Goal: Register for event/course

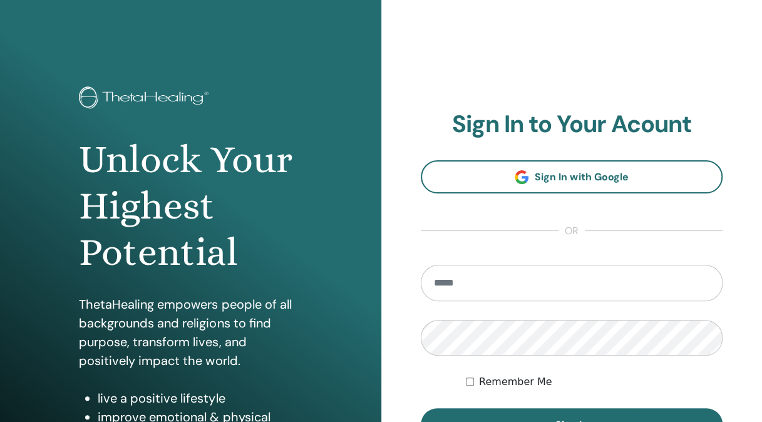
click at [515, 277] on input "email" at bounding box center [572, 283] width 302 height 36
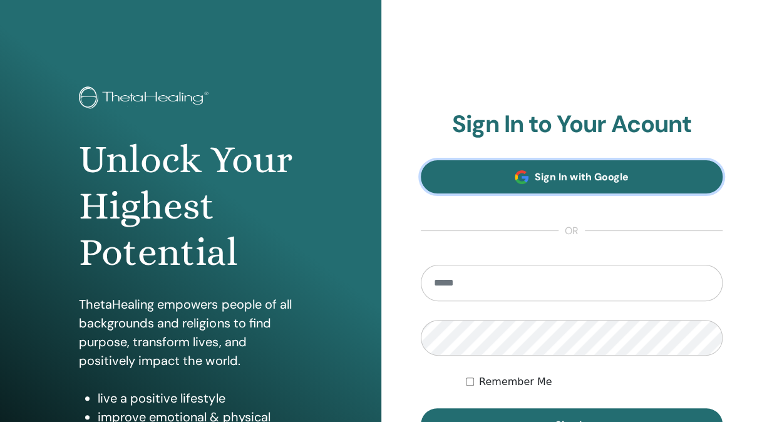
click at [589, 178] on span "Sign In with Google" at bounding box center [581, 176] width 93 height 13
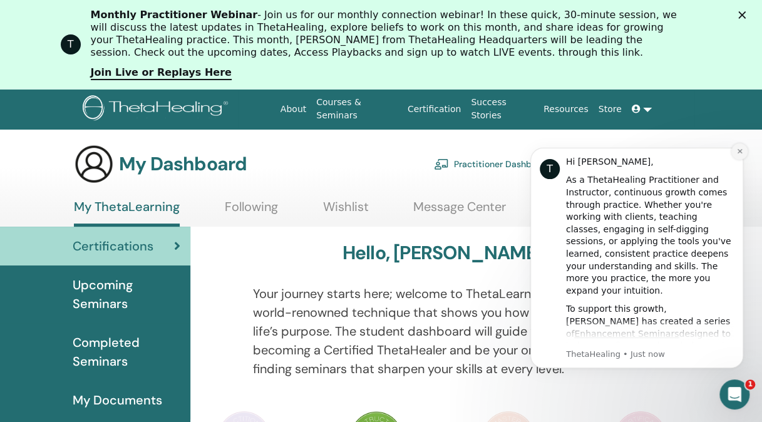
click at [742, 158] on button "Dismiss notification" at bounding box center [739, 151] width 16 height 16
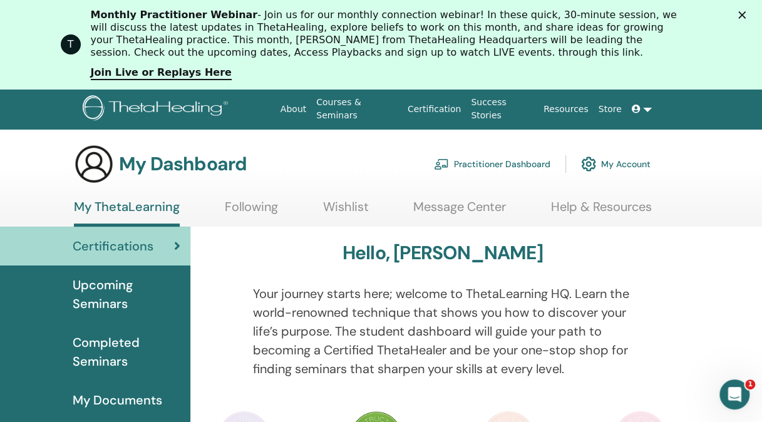
click at [718, 178] on div "My Dashboard Practitioner Dashboard My Account" at bounding box center [403, 164] width 718 height 40
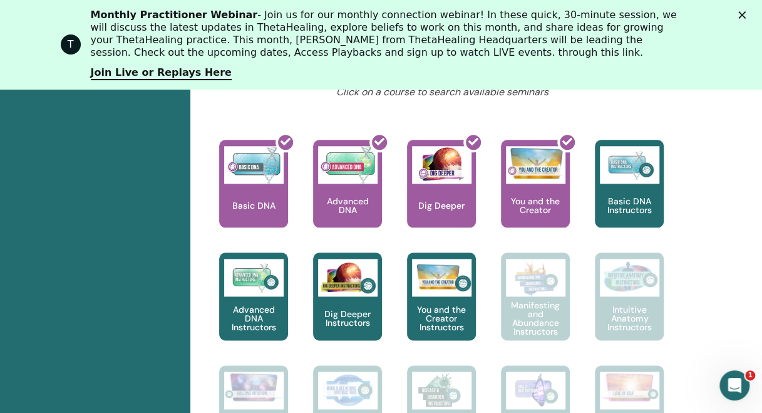
scroll to position [577, 0]
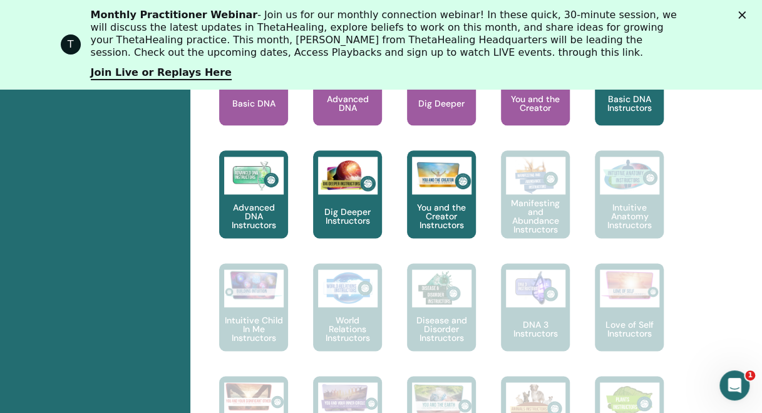
scroll to position [604, 0]
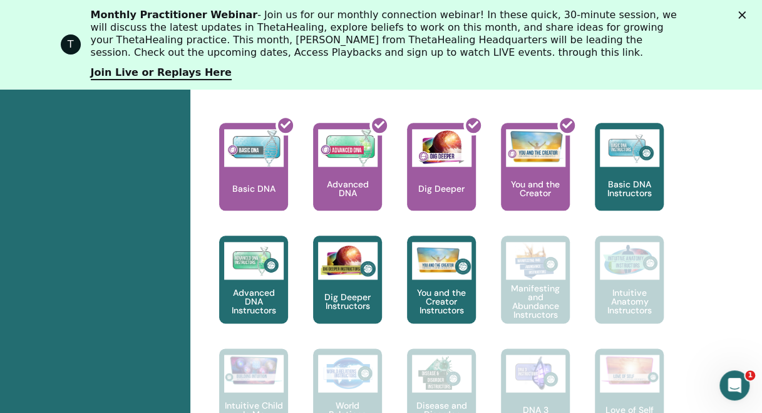
click at [746, 13] on polygon "Close" at bounding box center [742, 15] width 8 height 8
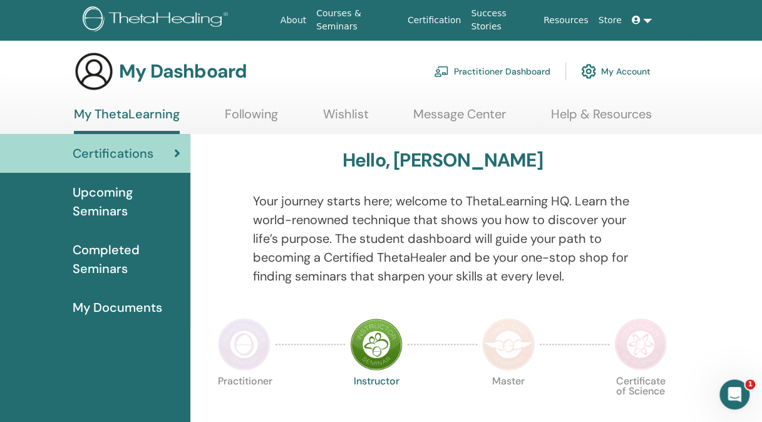
scroll to position [0, 0]
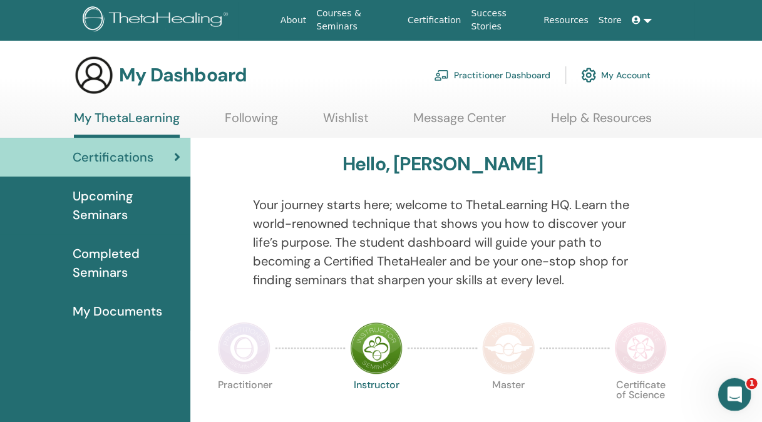
click at [728, 395] on icon "Open Intercom Messenger" at bounding box center [733, 393] width 21 height 21
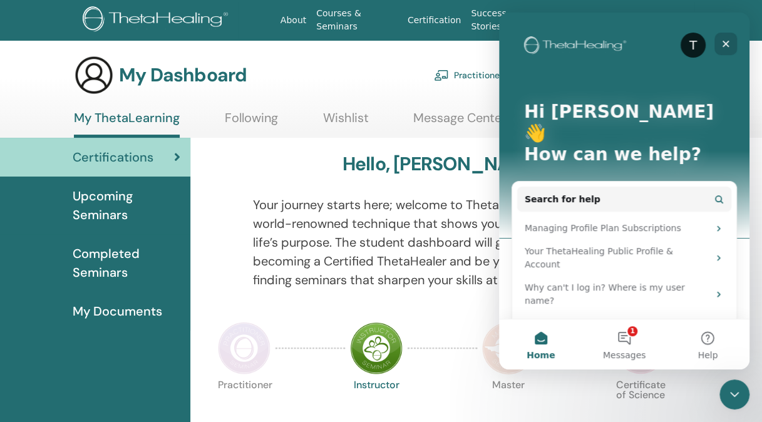
click at [729, 43] on icon "Close" at bounding box center [726, 44] width 10 height 10
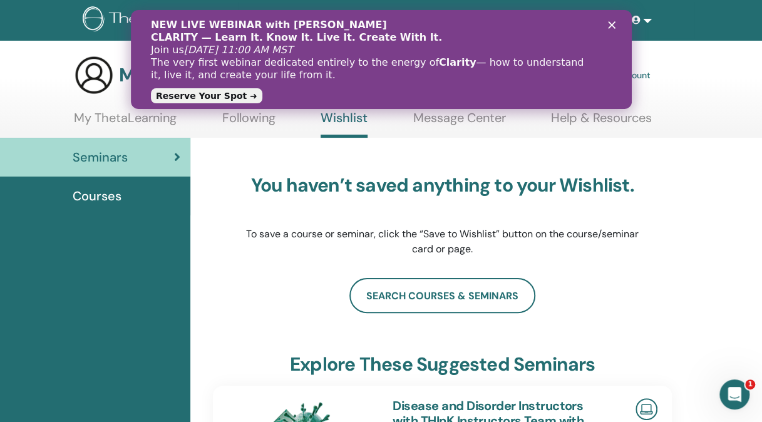
click at [611, 23] on icon "Close" at bounding box center [611, 25] width 8 height 8
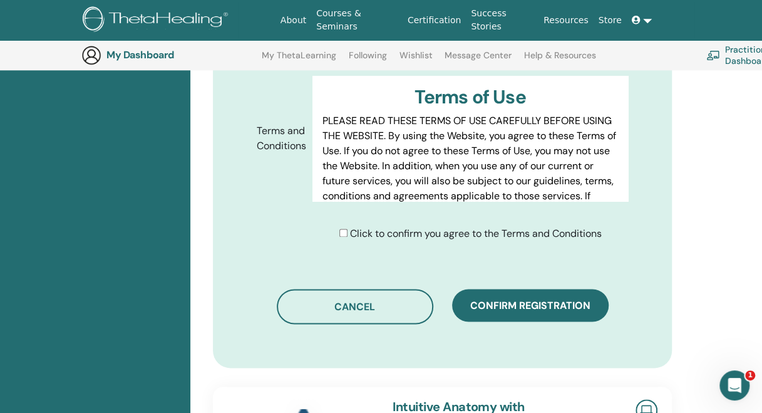
scroll to position [664, 0]
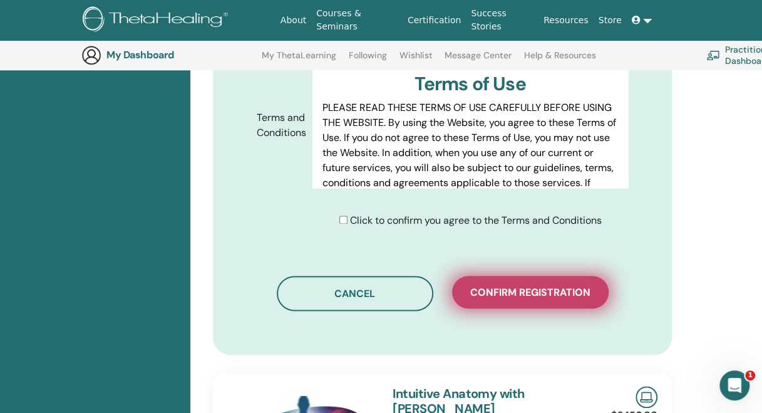
click at [544, 293] on span "Confirm registration" at bounding box center [530, 292] width 120 height 13
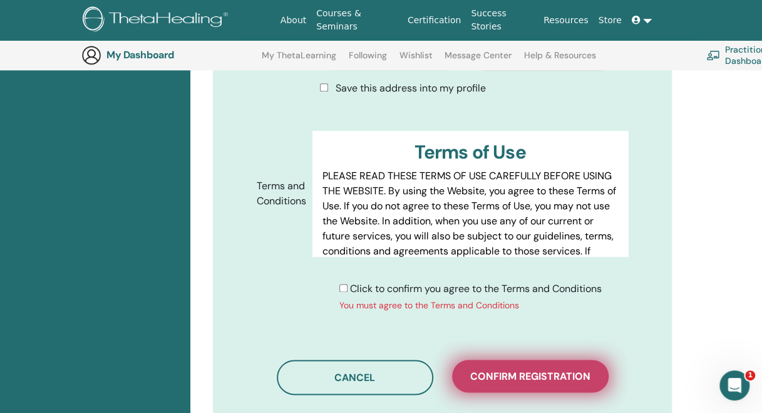
click at [517, 369] on span "Confirm registration" at bounding box center [530, 375] width 120 height 13
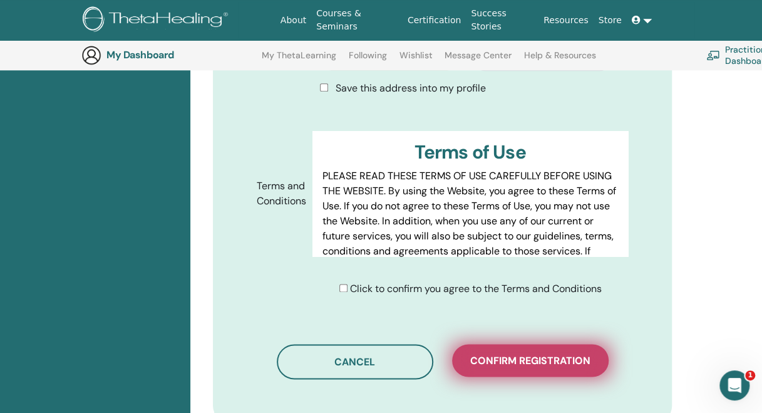
click at [540, 354] on span "Confirm registration" at bounding box center [530, 360] width 120 height 13
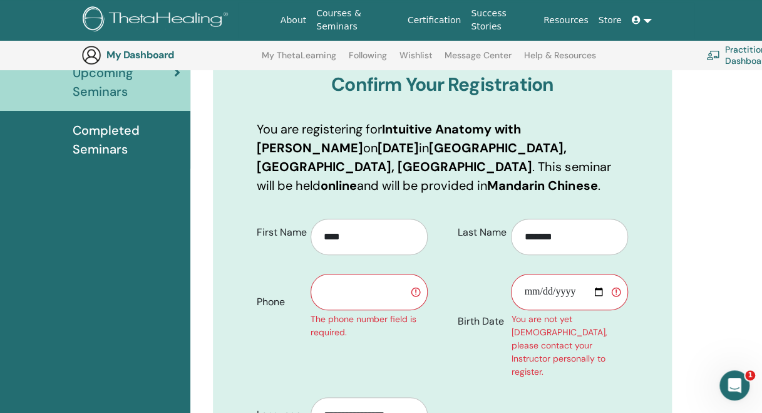
scroll to position [148, 0]
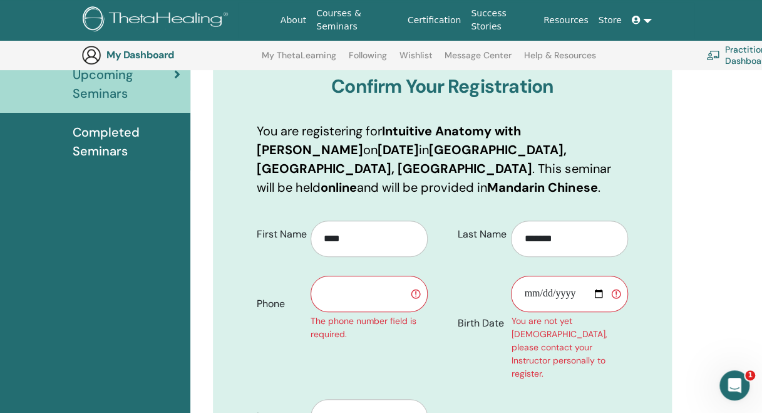
click at [365, 294] on input "text" at bounding box center [369, 293] width 117 height 36
type input "**"
type input "**********"
click at [544, 294] on input "Birth Date" at bounding box center [569, 293] width 117 height 36
click at [550, 295] on input "Birth Date" at bounding box center [569, 293] width 117 height 36
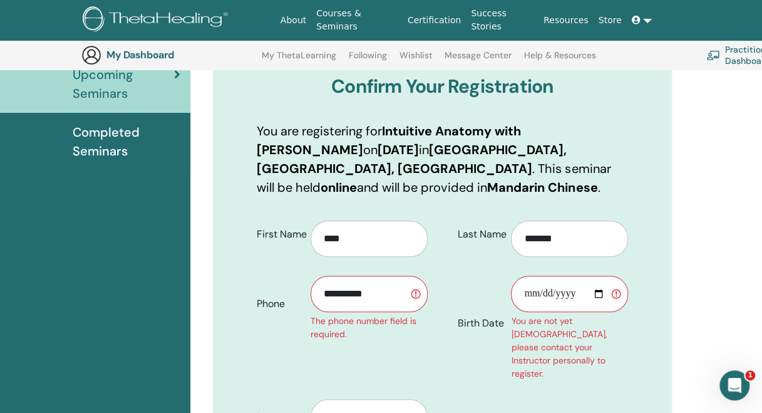
type input "**********"
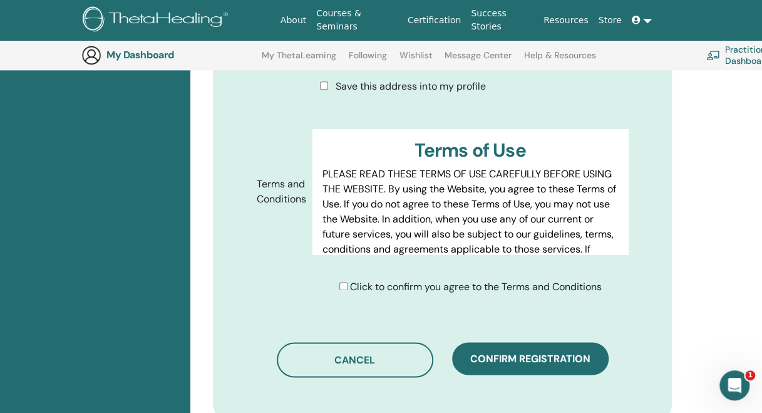
scroll to position [675, 0]
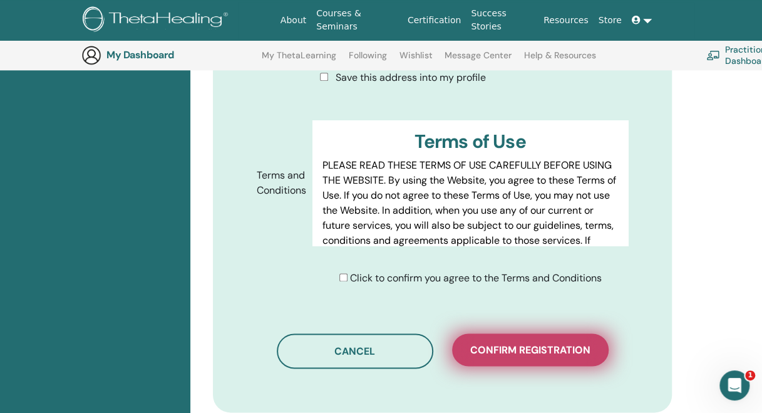
click at [523, 343] on span "Confirm registration" at bounding box center [530, 349] width 120 height 13
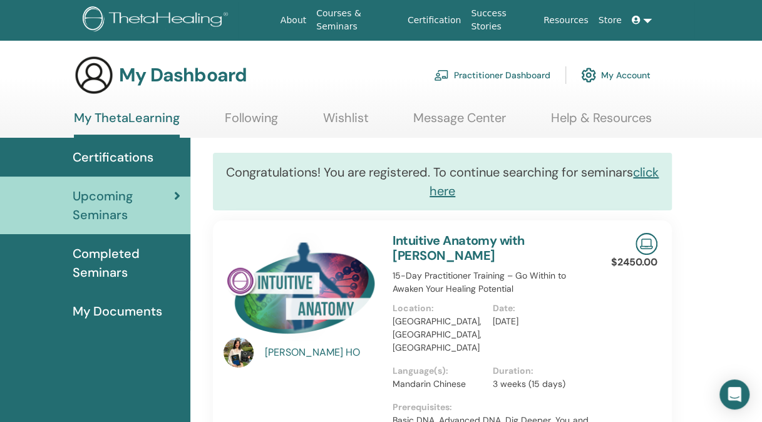
click at [523, 339] on div "Date : [DATE]" at bounding box center [543, 333] width 100 height 63
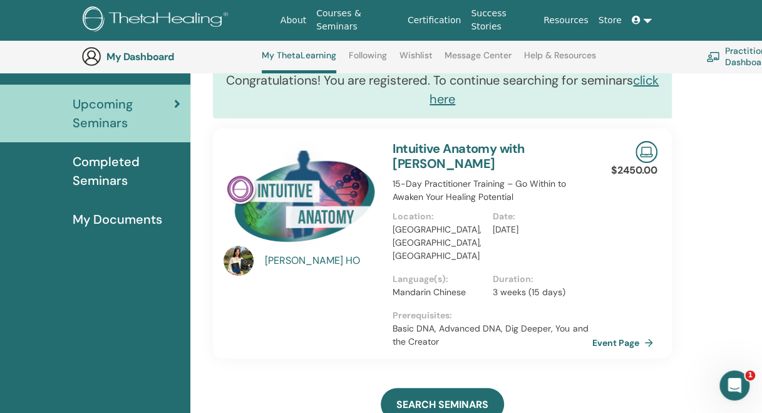
scroll to position [135, 0]
